Goal: Check status: Check status

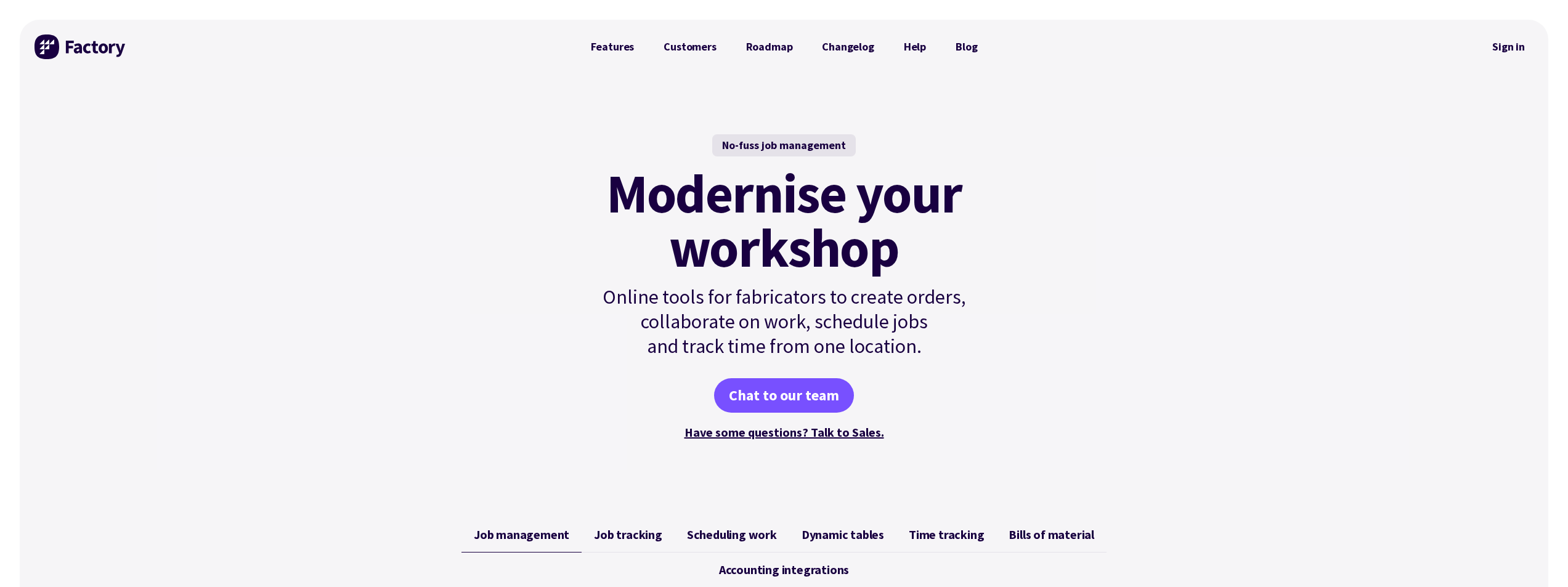
drag, startPoint x: 1504, startPoint y: 44, endPoint x: 1419, endPoint y: 62, distance: 86.9
click at [1504, 44] on link "Sign in" at bounding box center [1508, 47] width 50 height 28
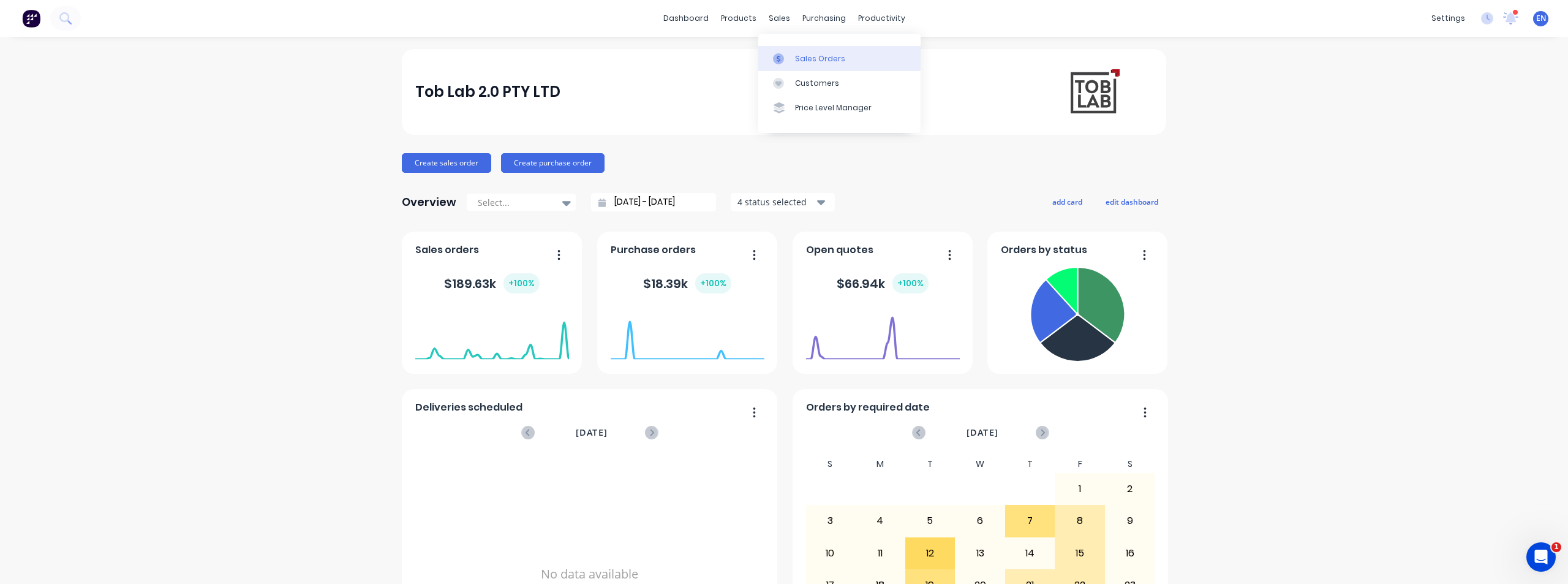
click at [800, 56] on div "Sales Orders" at bounding box center [820, 58] width 50 height 11
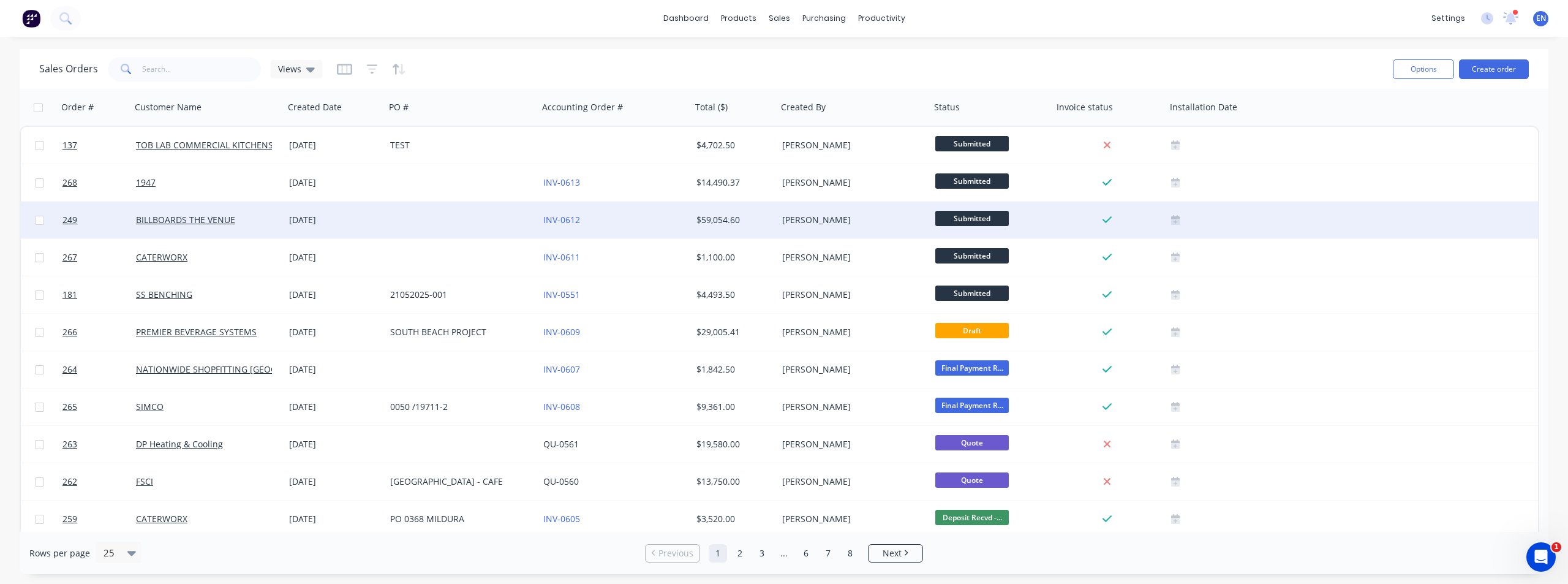
click at [183, 226] on div "BILLBOARDS THE VENUE" at bounding box center [207, 220] width 154 height 37
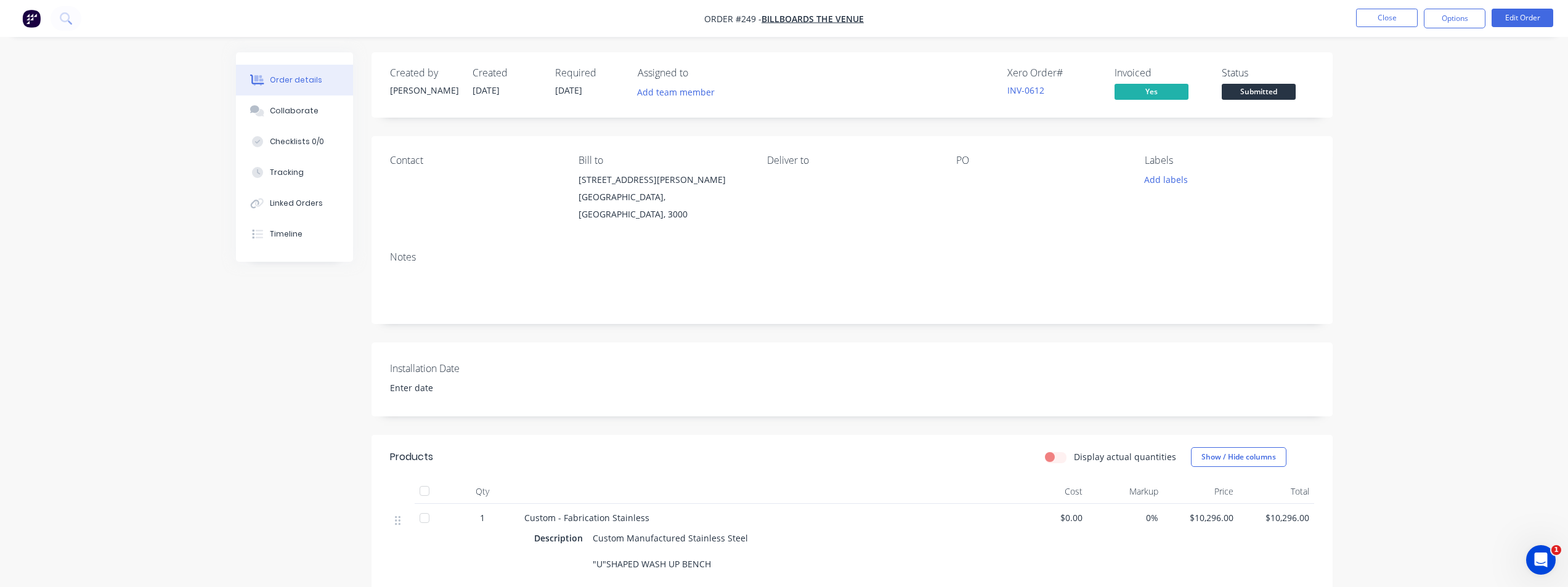
click at [274, 76] on div "Order details" at bounding box center [296, 80] width 52 height 11
click at [35, 19] on img "button" at bounding box center [31, 18] width 18 height 18
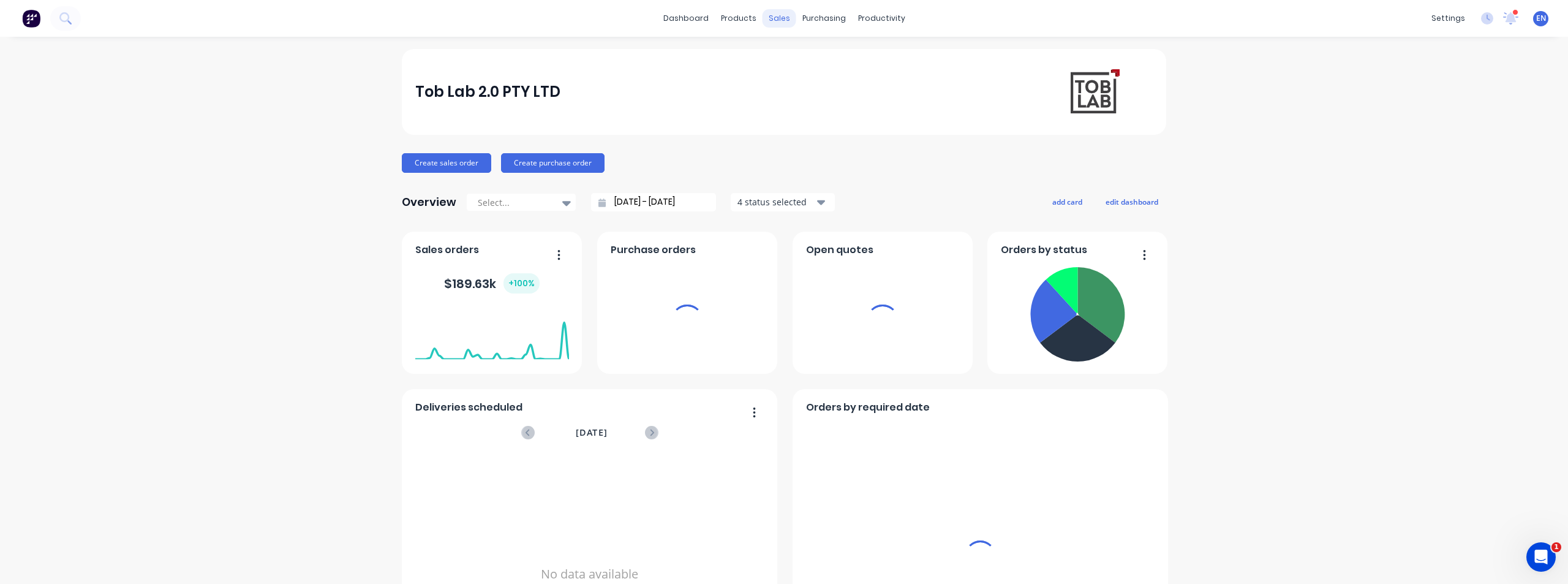
click at [778, 14] on div "sales" at bounding box center [779, 18] width 34 height 18
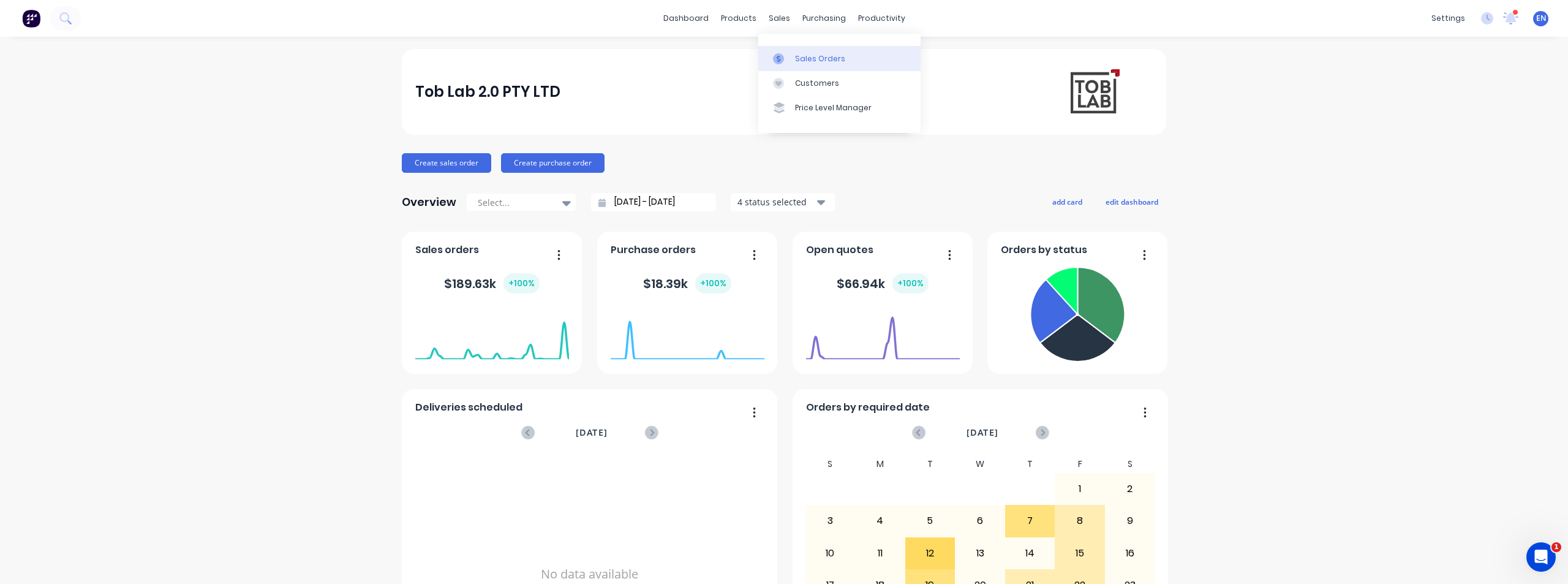
click at [797, 54] on div "Sales Orders" at bounding box center [820, 58] width 50 height 11
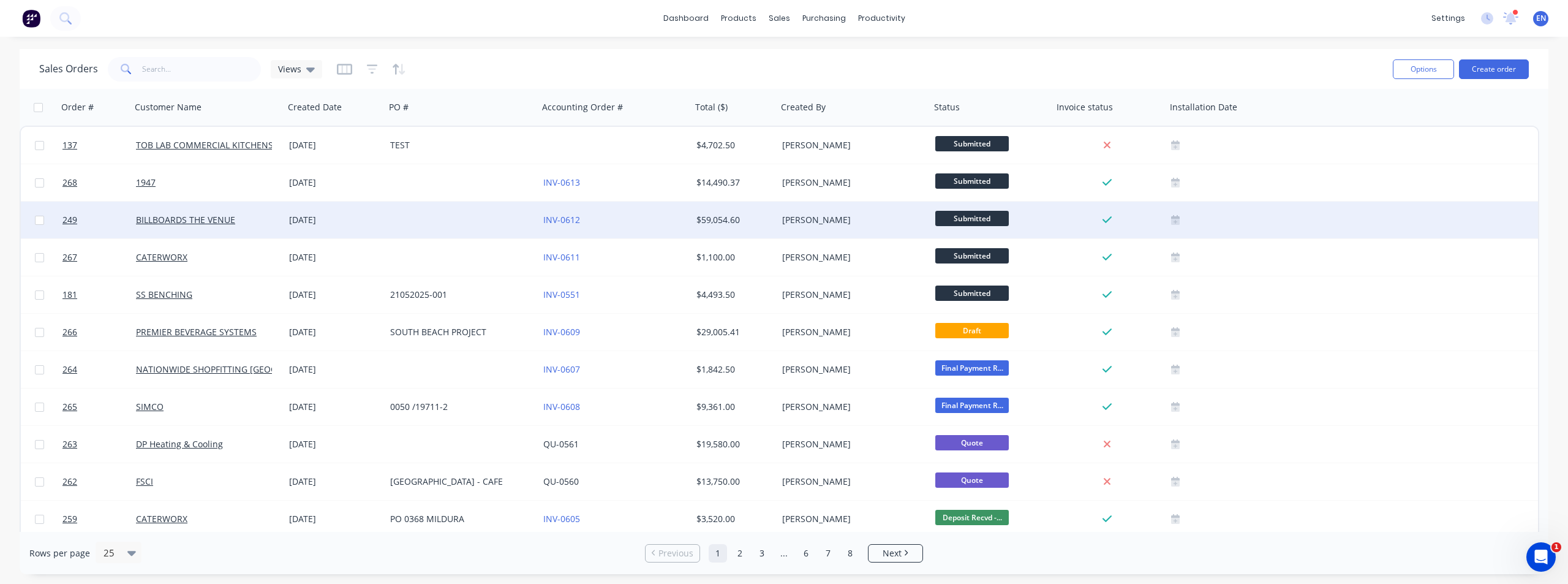
click at [171, 230] on div "BILLBOARDS THE VENUE" at bounding box center [207, 220] width 154 height 37
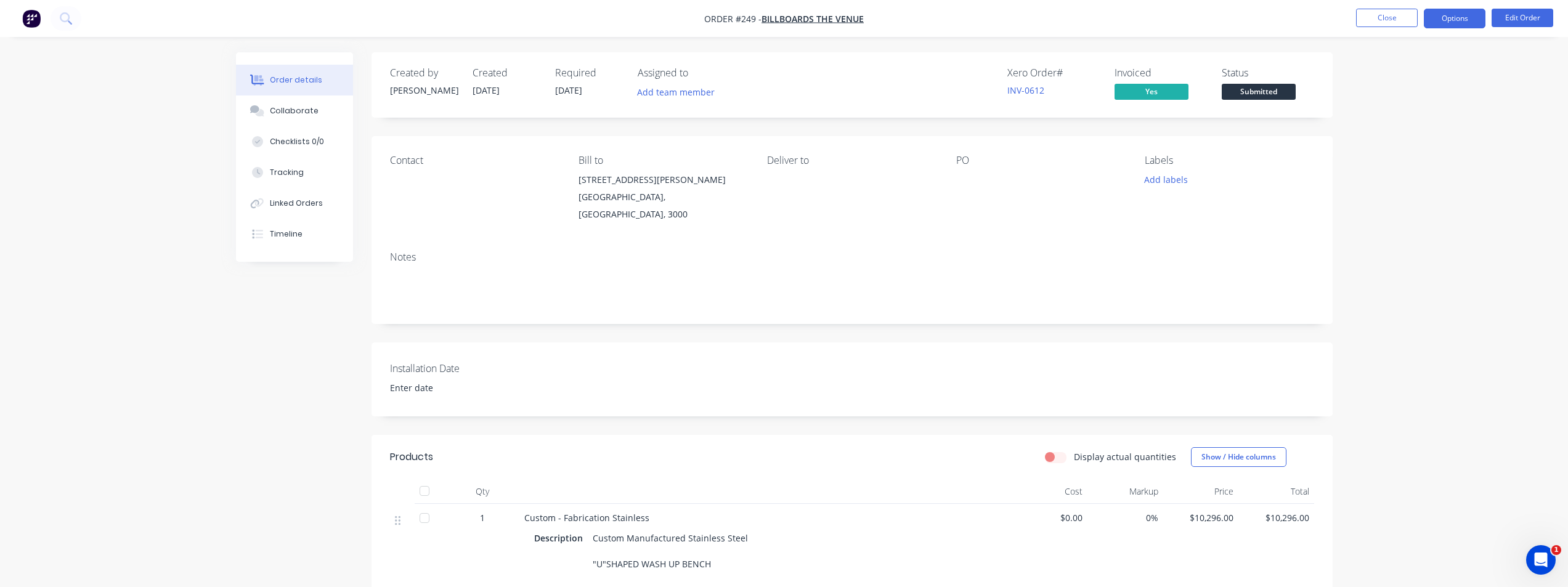
click at [1460, 17] on button "Options" at bounding box center [1454, 17] width 62 height 19
click at [300, 197] on button "Linked Orders" at bounding box center [294, 203] width 117 height 31
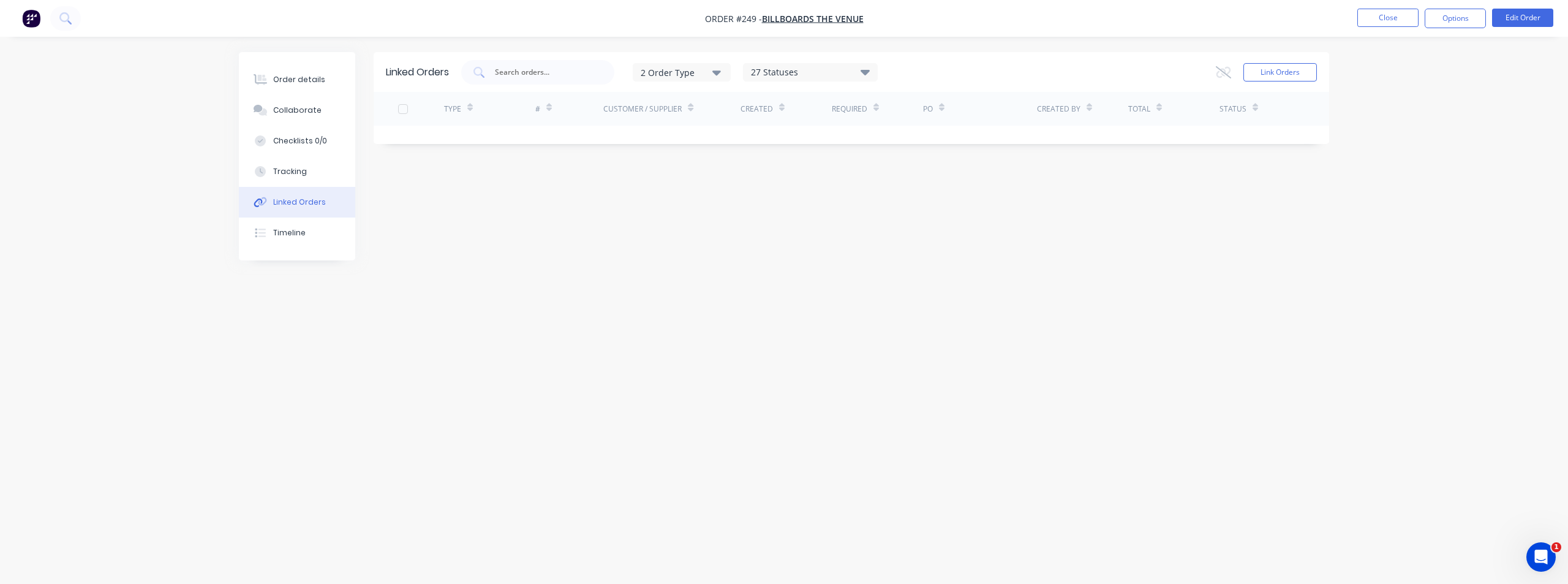
click at [1253, 105] on icon at bounding box center [1255, 108] width 5 height 9
click at [861, 74] on div "27 Statuses" at bounding box center [810, 72] width 133 height 14
click at [597, 290] on div "Linked Orders 2 Order Type 27 Statuses Sales Order Status All Archived Draft Qu…" at bounding box center [783, 269] width 1090 height 433
